Goal: Task Accomplishment & Management: Use online tool/utility

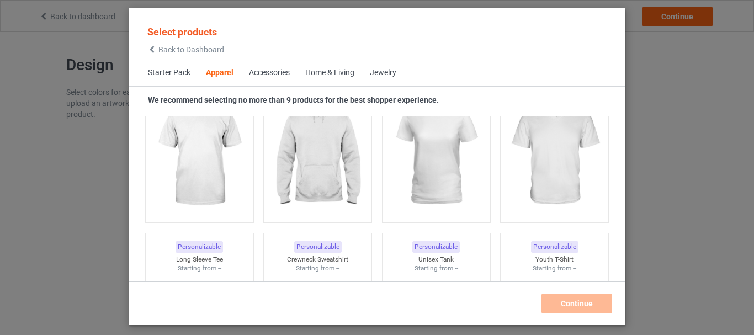
scroll to position [714, 0]
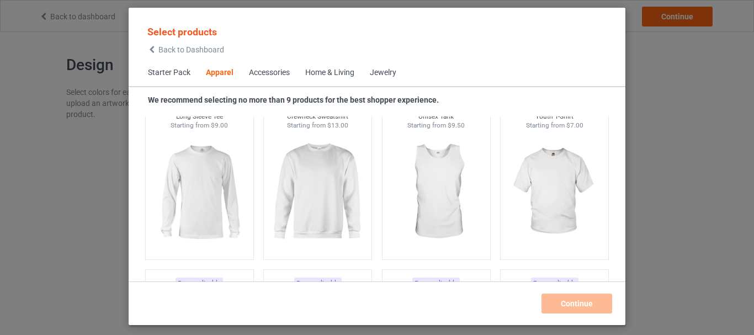
scroll to position [429, 0]
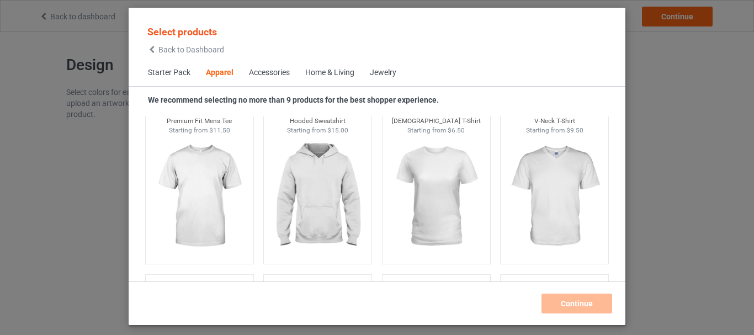
scroll to position [618, 0]
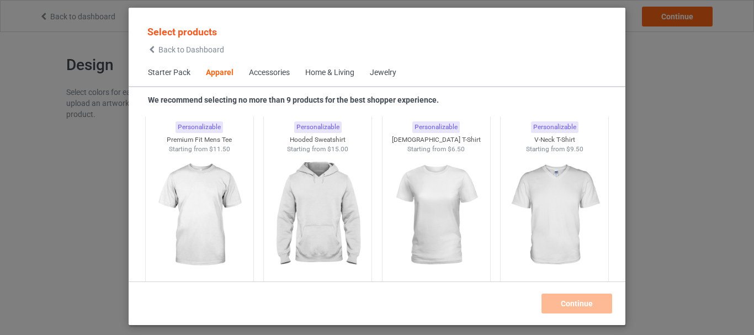
drag, startPoint x: 619, startPoint y: 126, endPoint x: 651, endPoint y: 132, distance: 32.0
click at [651, 132] on div "Select products Back to Dashboard Starter Pack Apparel Accessories Home & Livin…" at bounding box center [377, 167] width 754 height 335
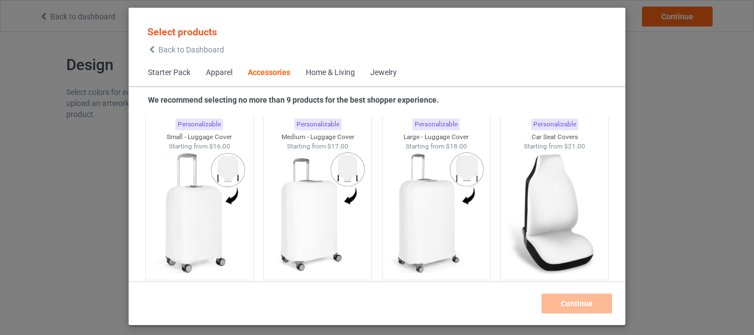
scroll to position [4812, 0]
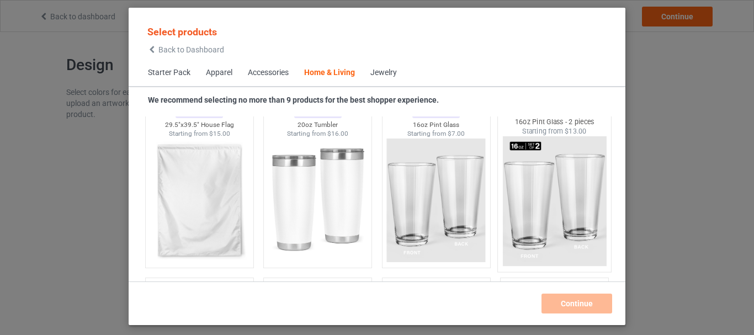
scroll to position [7299, 0]
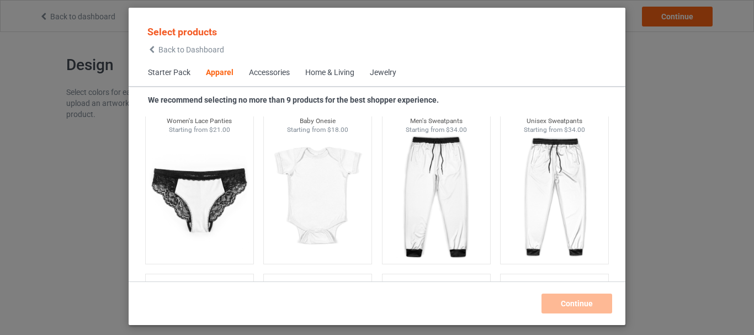
scroll to position [607, 0]
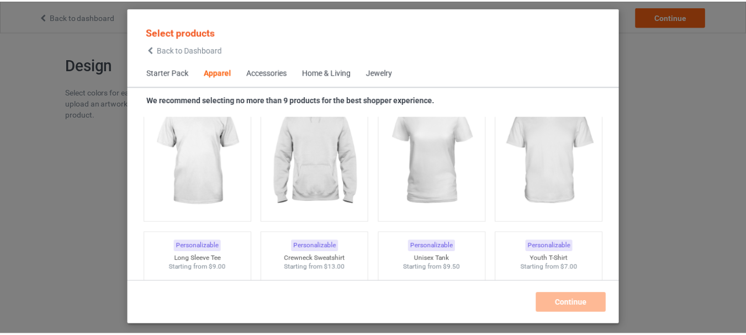
scroll to position [642, 0]
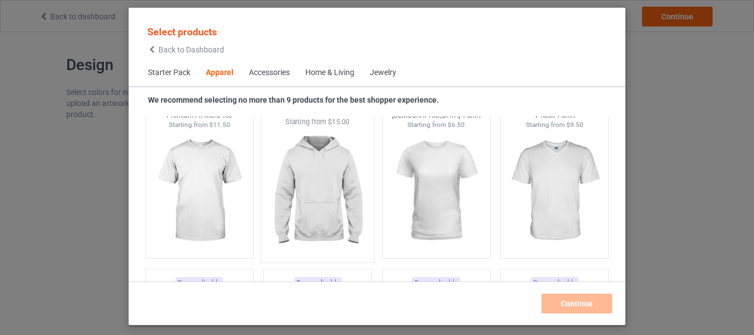
click at [325, 175] on img at bounding box center [318, 192] width 104 height 130
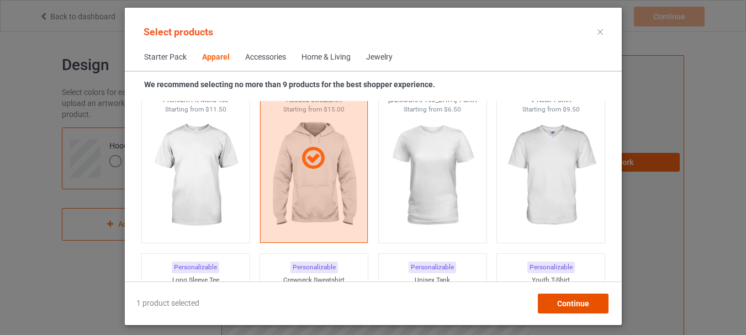
click at [575, 302] on span "Continue" at bounding box center [572, 303] width 32 height 9
